Goal: Find specific page/section: Find specific page/section

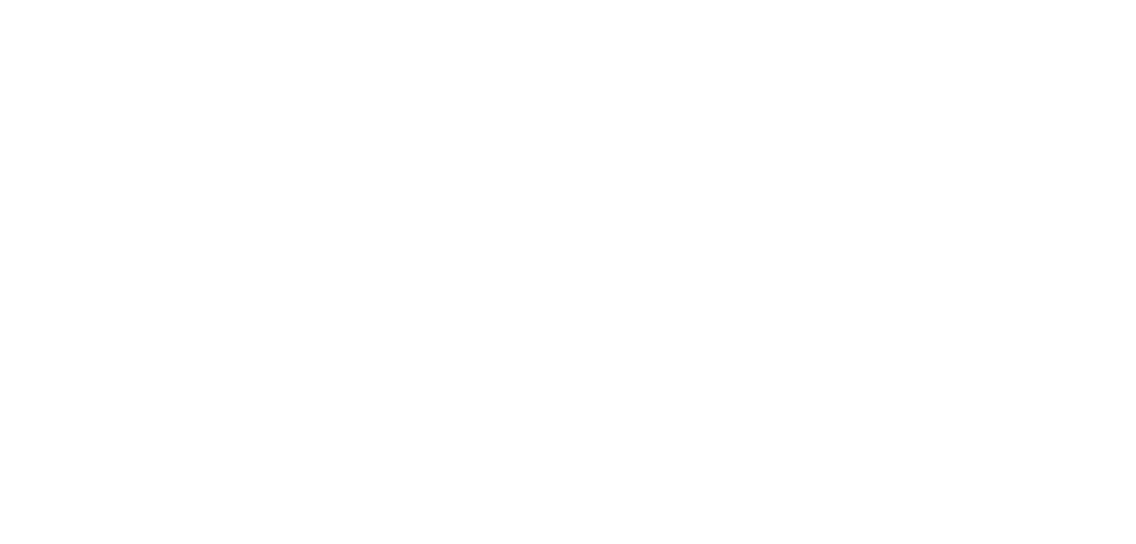
select select "Song"
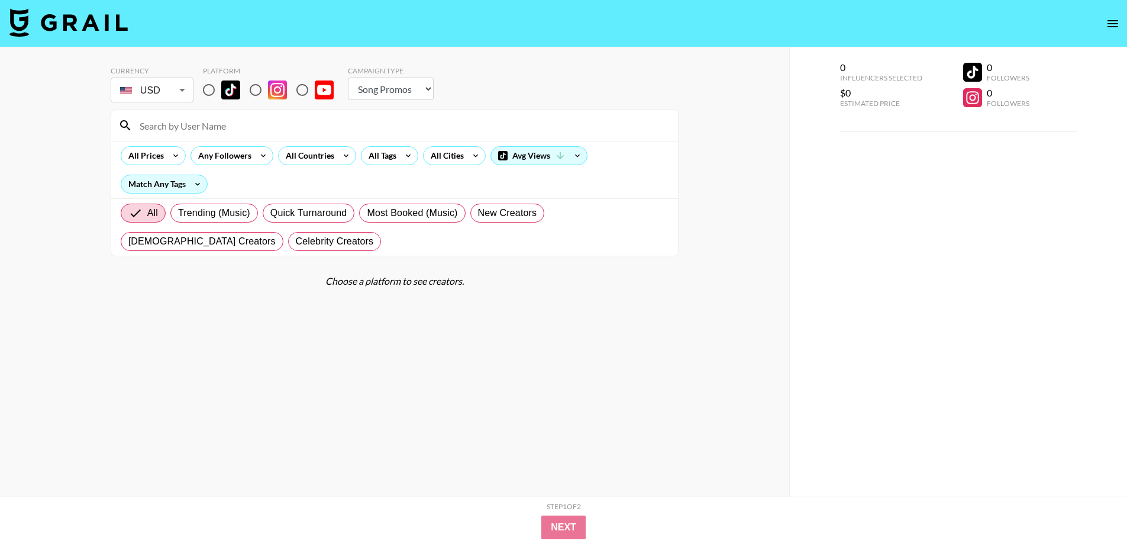
click at [208, 93] on input "radio" at bounding box center [208, 89] width 25 height 25
radio input "true"
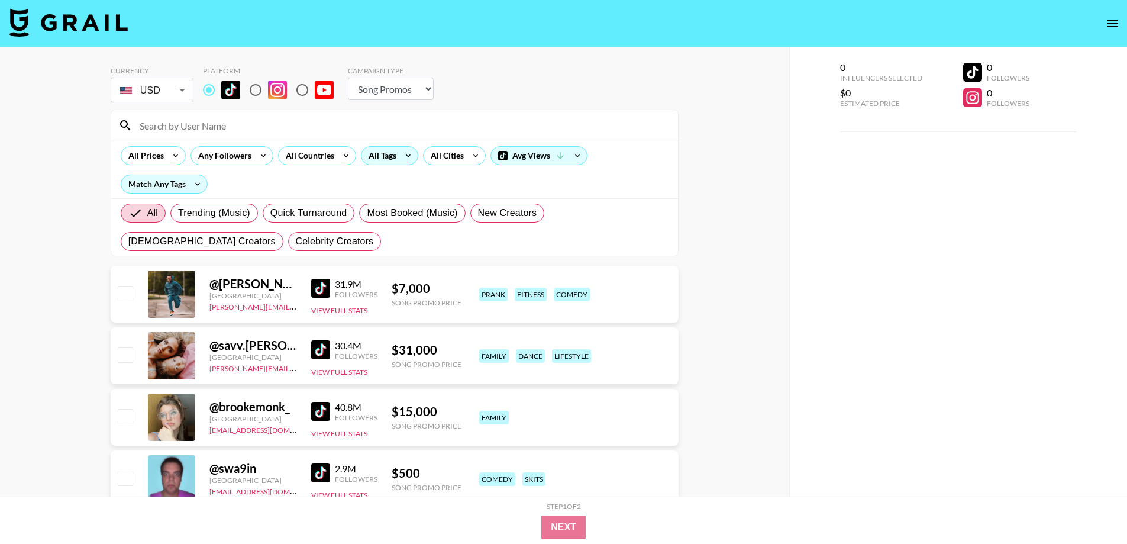
click at [391, 160] on div "All Tags" at bounding box center [379, 156] width 37 height 18
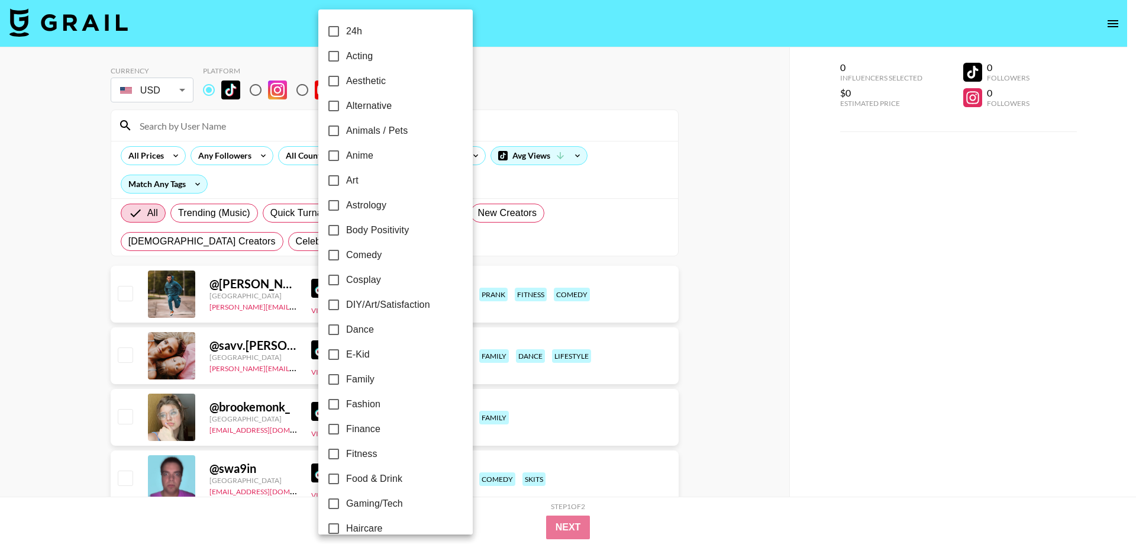
click at [306, 155] on div at bounding box center [568, 272] width 1136 height 544
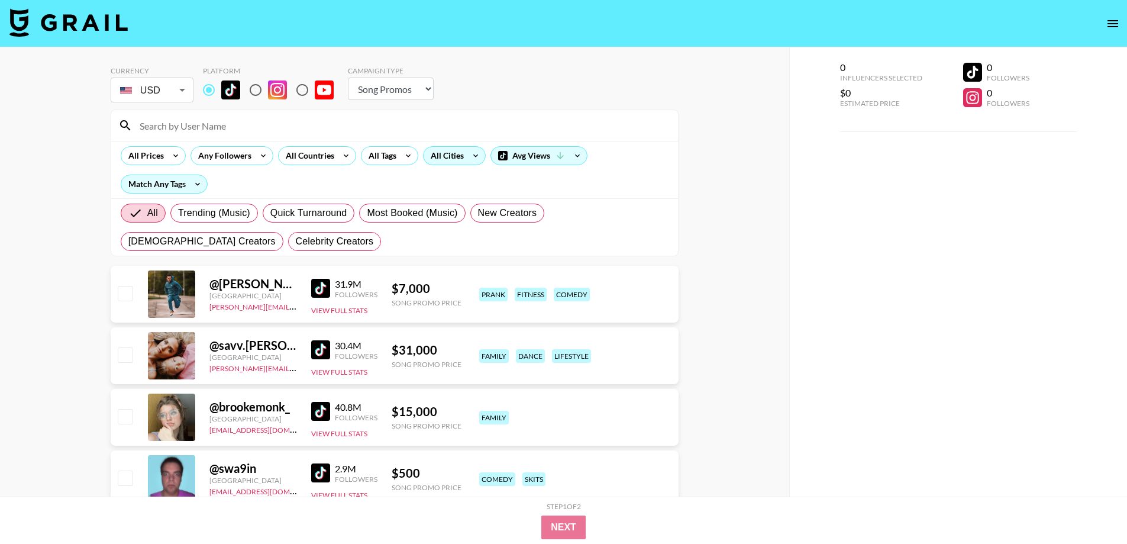
click at [444, 153] on div "All Cities" at bounding box center [444, 156] width 43 height 18
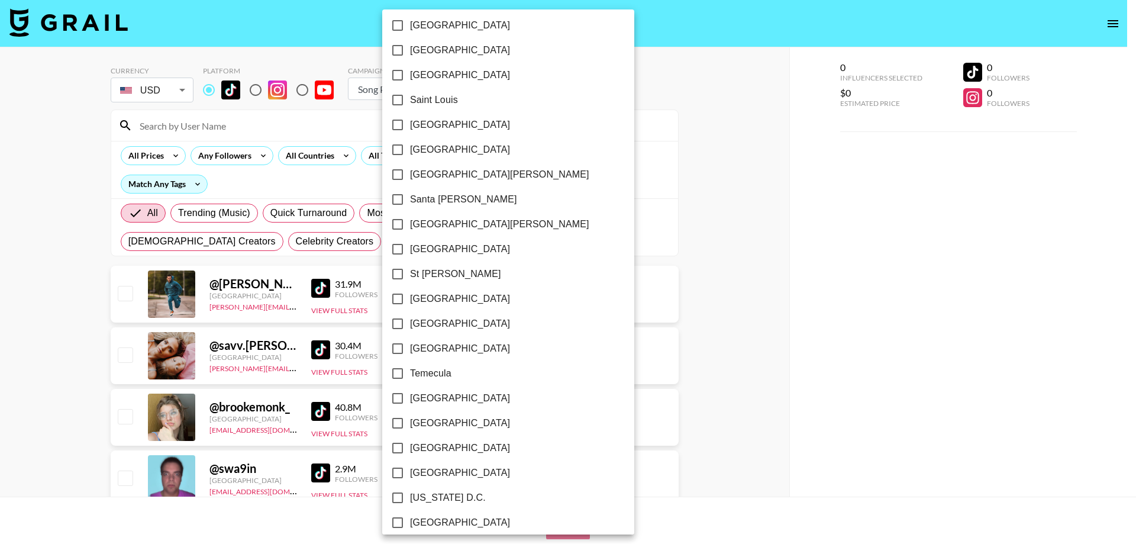
scroll to position [1606, 0]
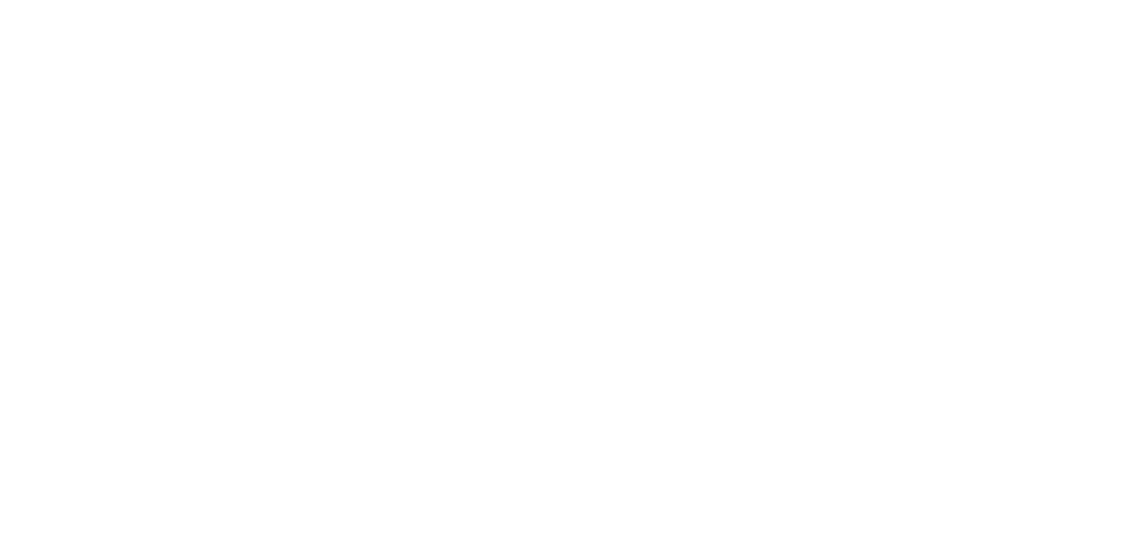
select select "Song"
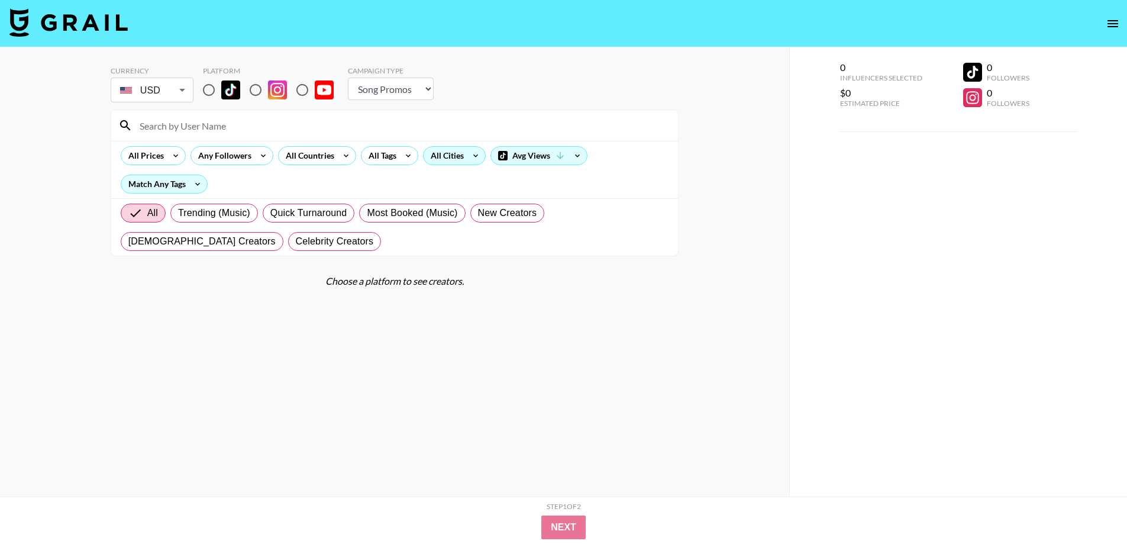
click at [457, 151] on div "All Cities" at bounding box center [444, 156] width 43 height 18
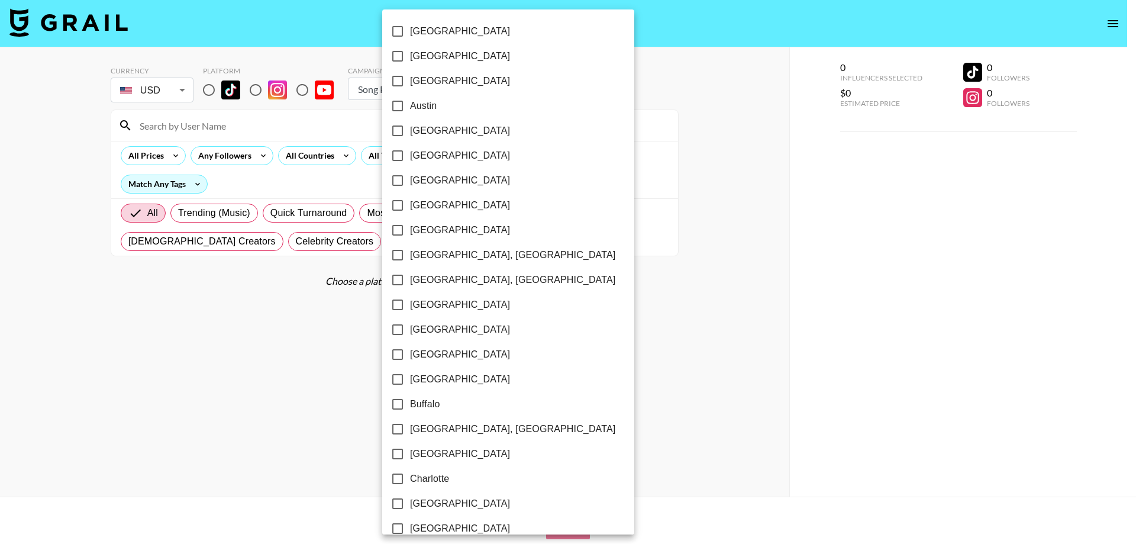
click at [934, 322] on div at bounding box center [568, 272] width 1136 height 544
